Goal: Task Accomplishment & Management: Manage account settings

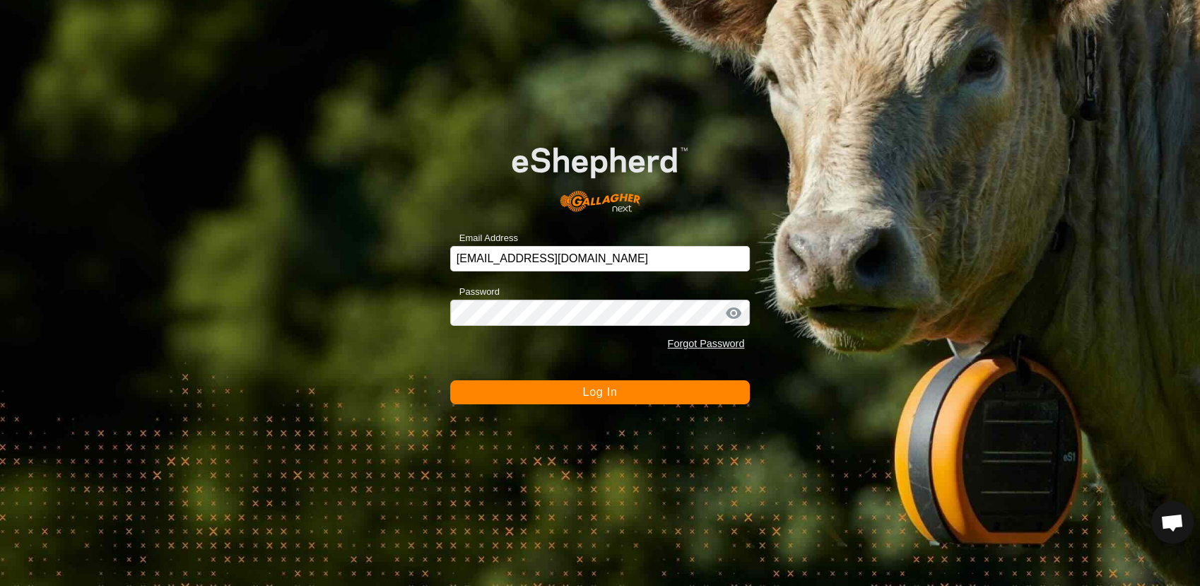
click at [569, 393] on button "Log In" at bounding box center [600, 392] width 300 height 24
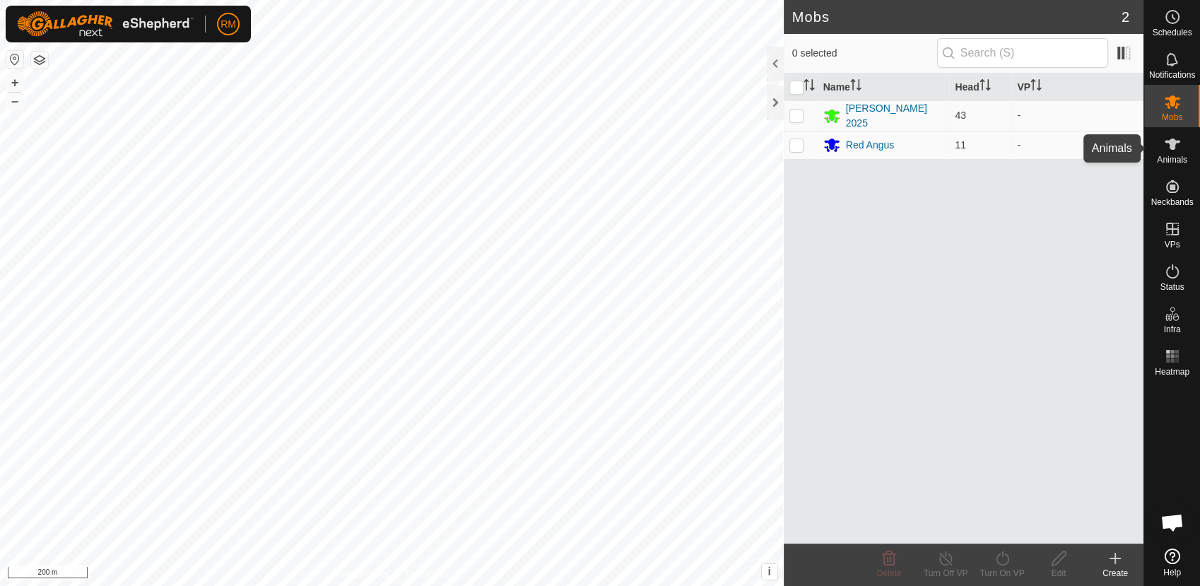
click at [1172, 156] on span "Animals" at bounding box center [1172, 160] width 30 height 8
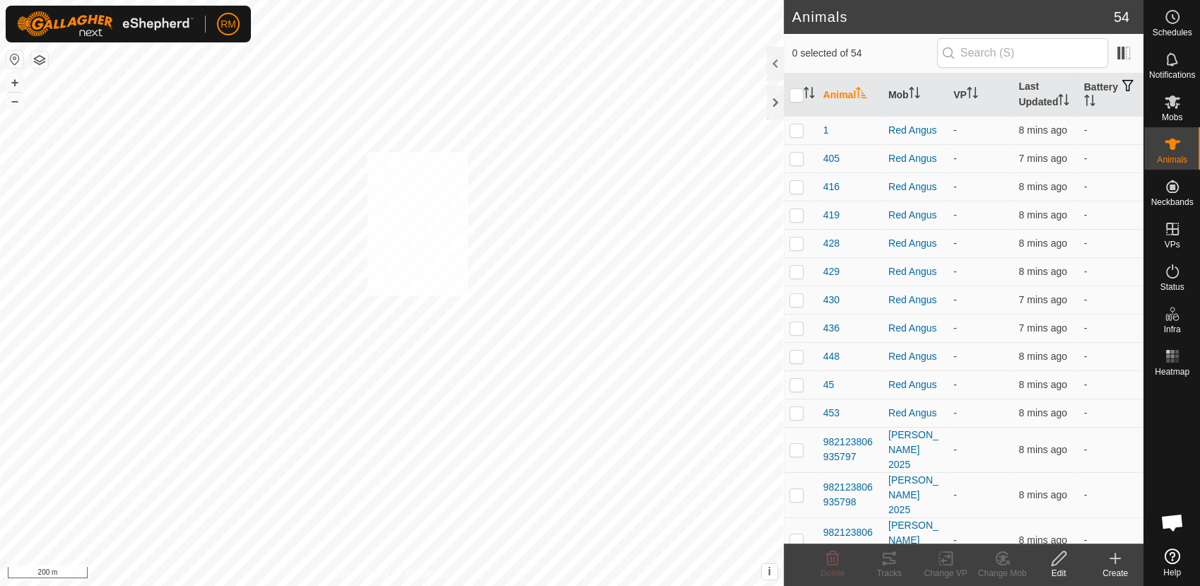
checkbox input "true"
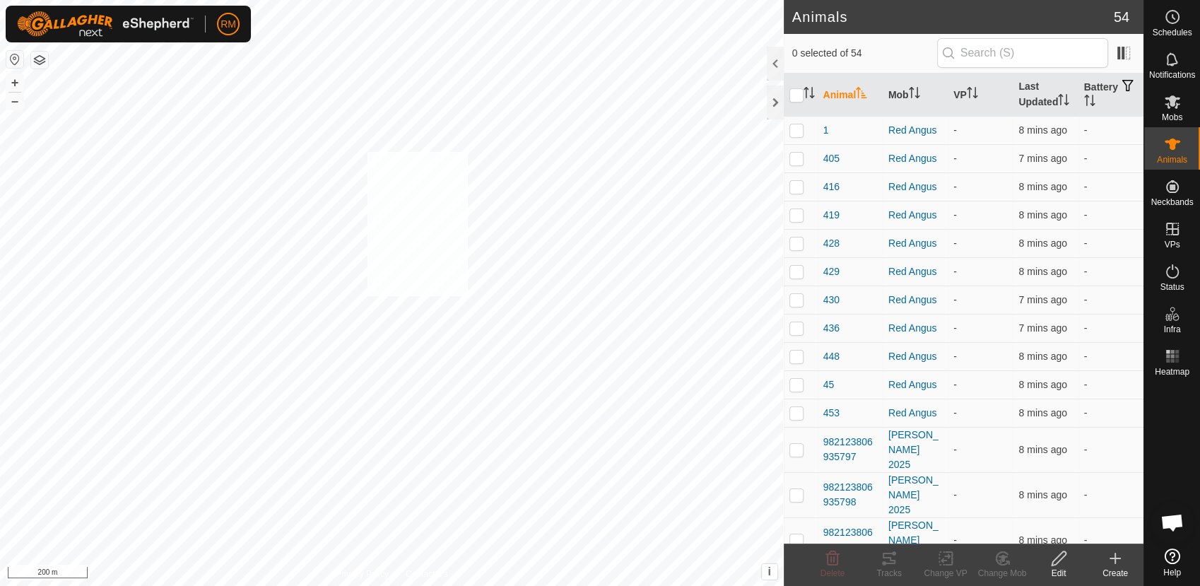
checkbox input "true"
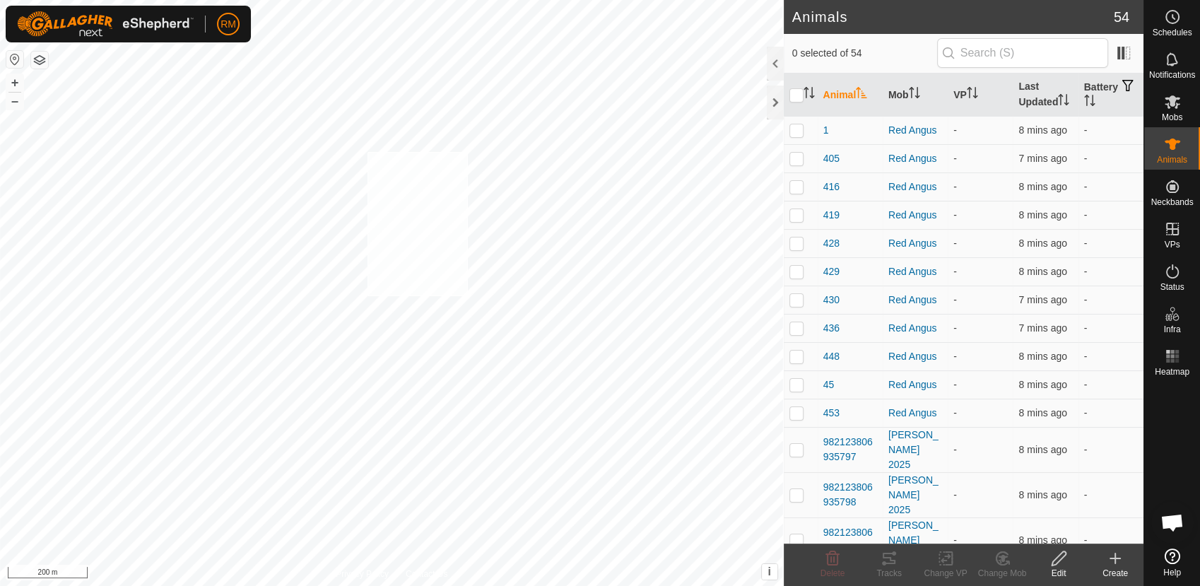
checkbox input "true"
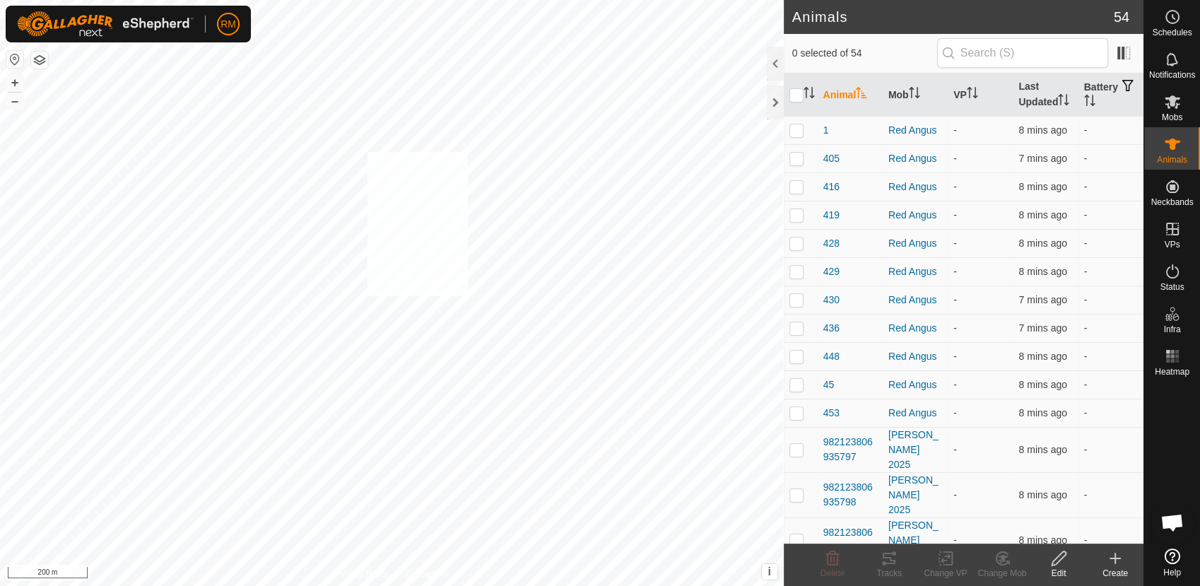
checkbox input "true"
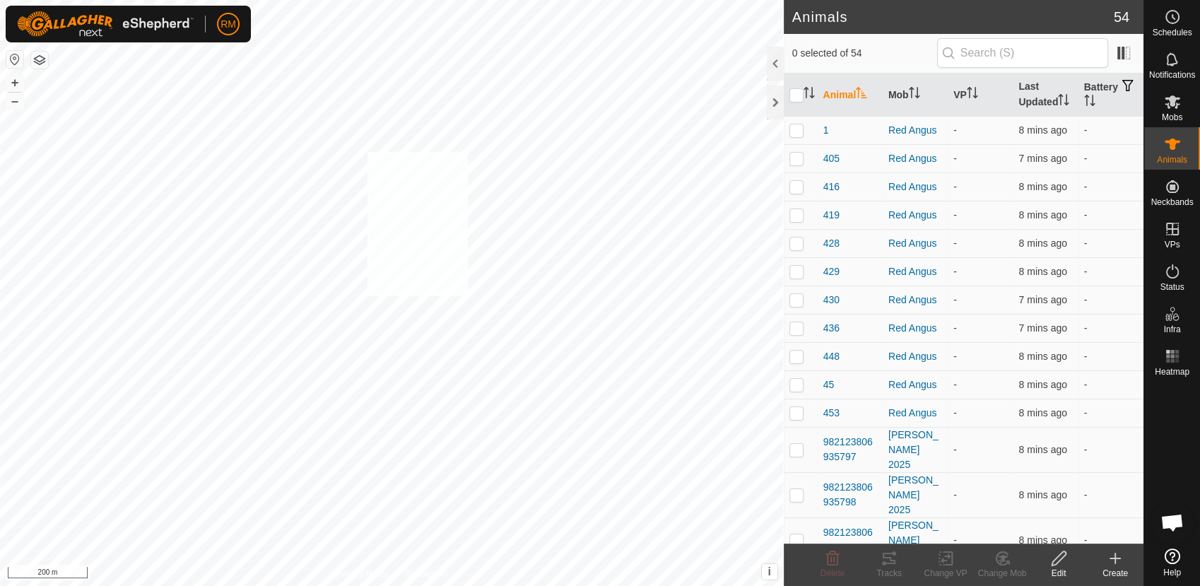
checkbox input "true"
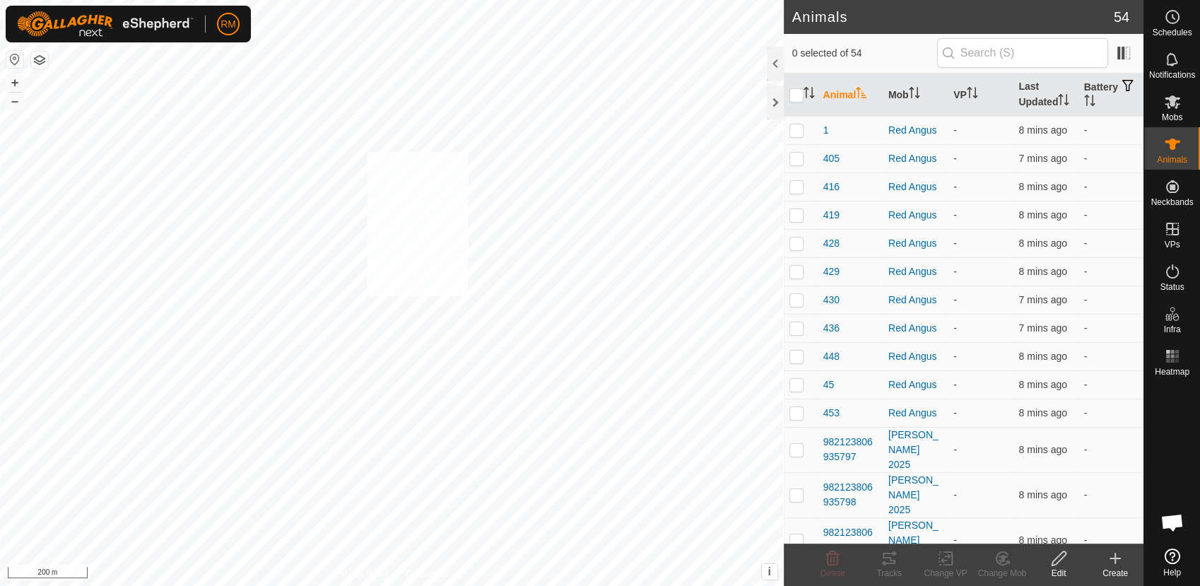
checkbox input "true"
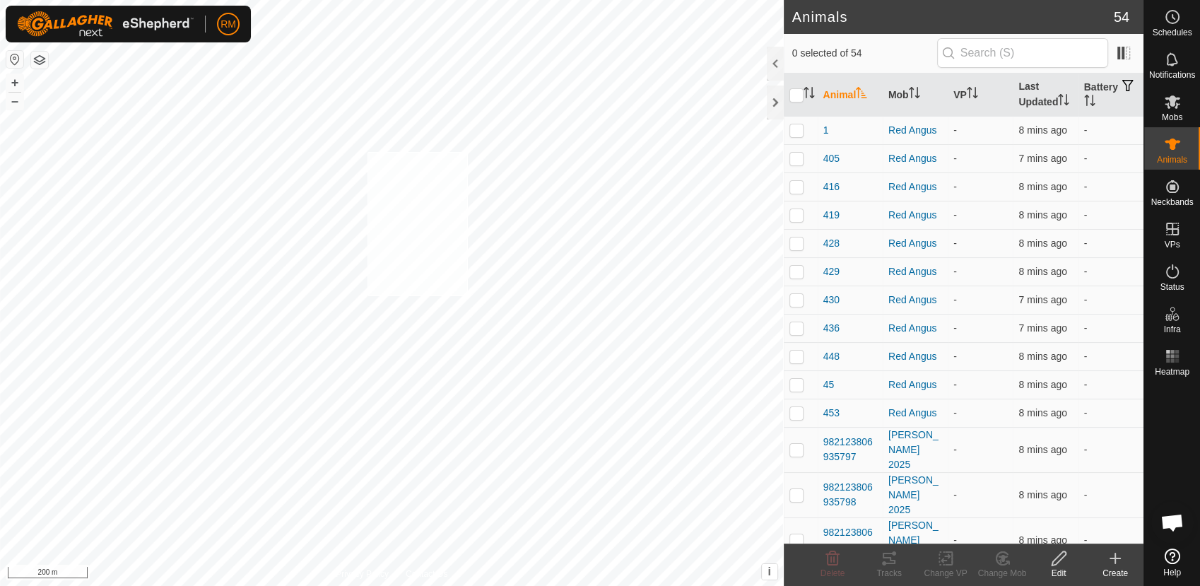
checkbox input "true"
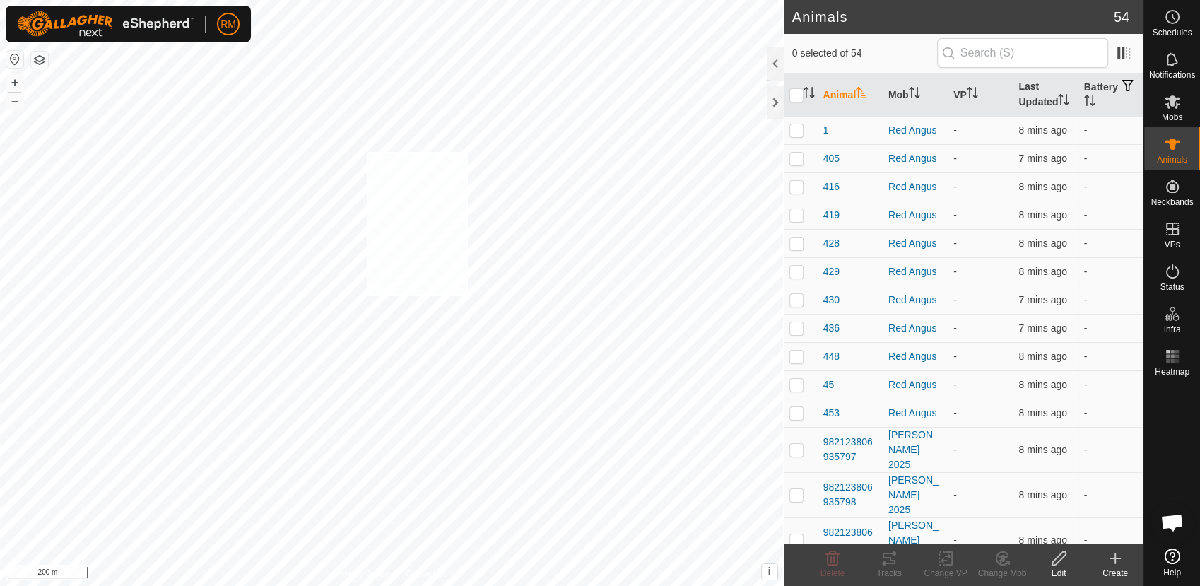
checkbox input "true"
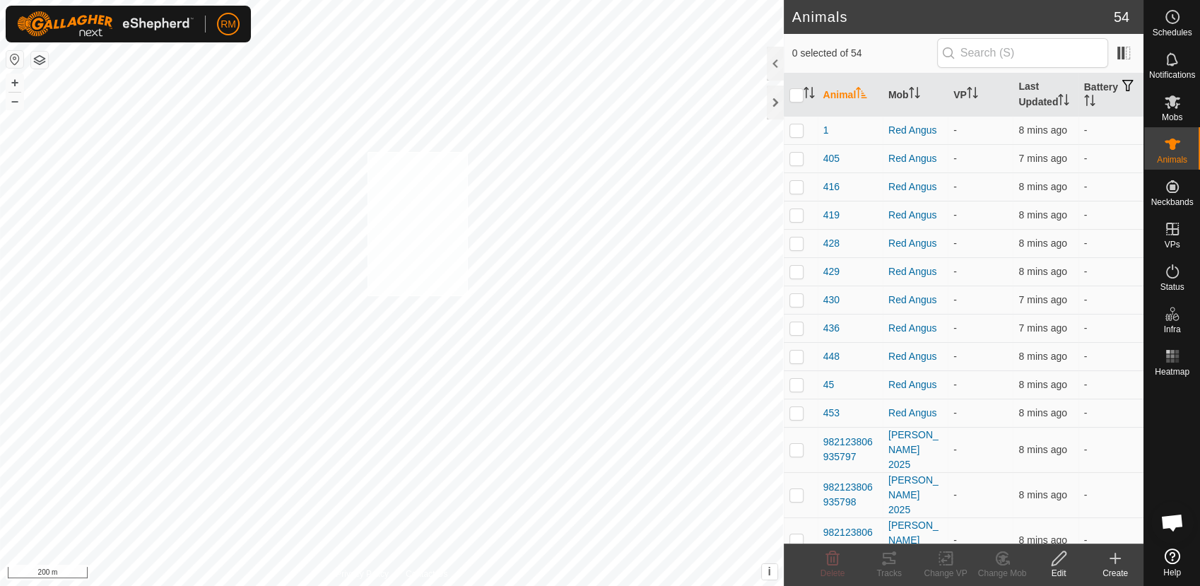
checkbox input "true"
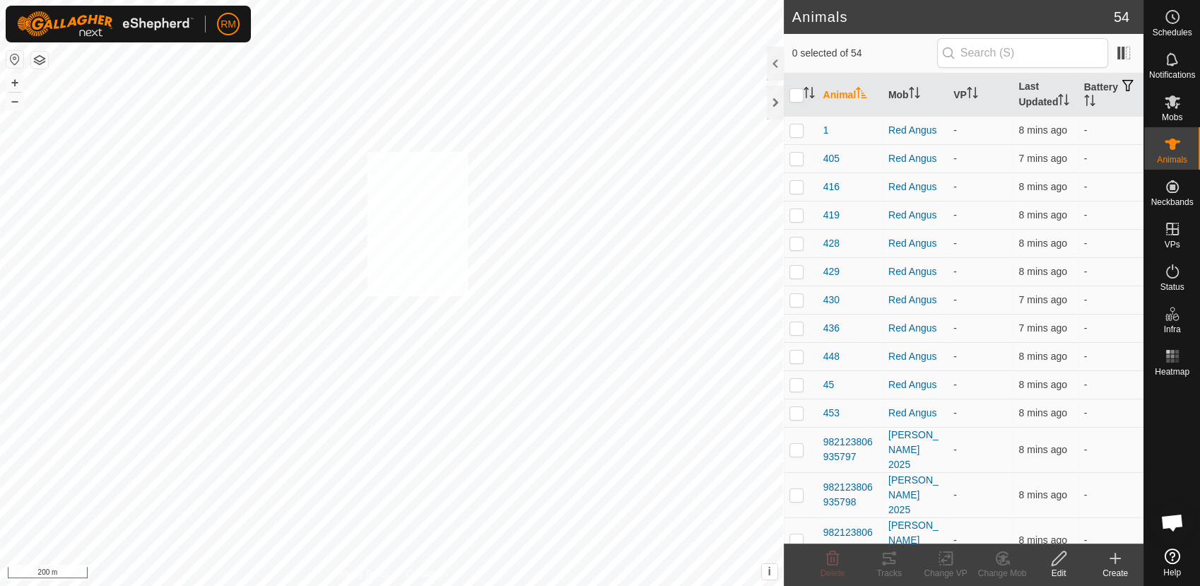
checkbox input "true"
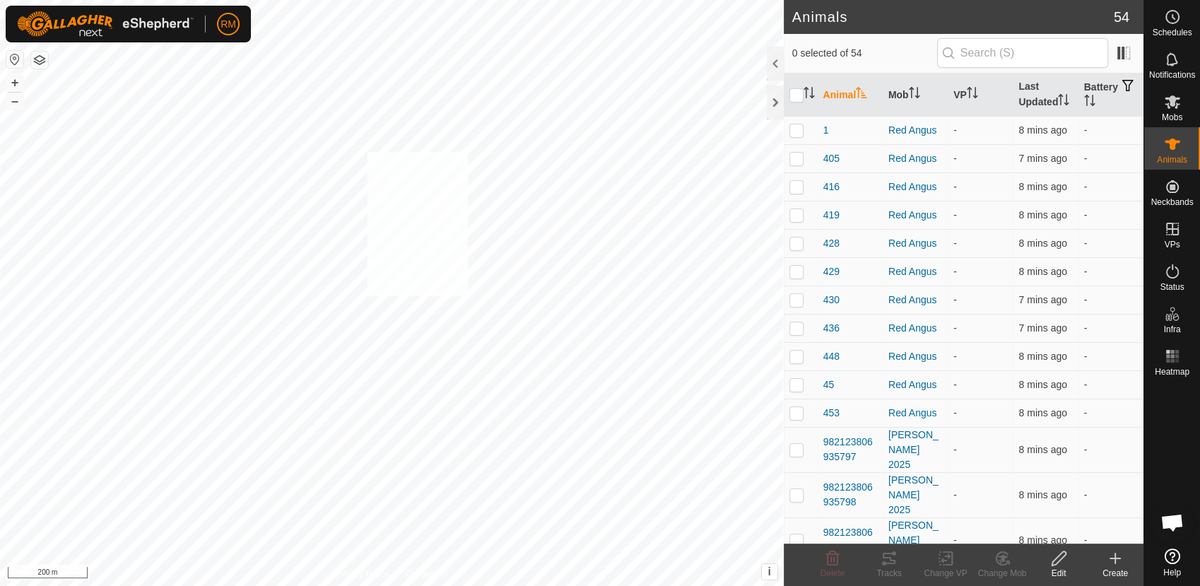
checkbox input "true"
